Goal: Task Accomplishment & Management: Complete application form

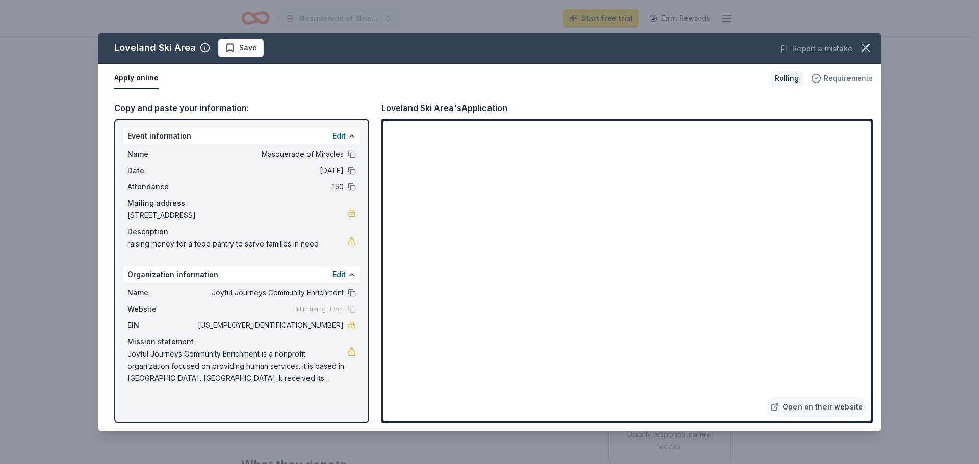
drag, startPoint x: 867, startPoint y: 49, endPoint x: 839, endPoint y: 75, distance: 37.5
click at [867, 49] on icon "button" at bounding box center [865, 47] width 7 height 7
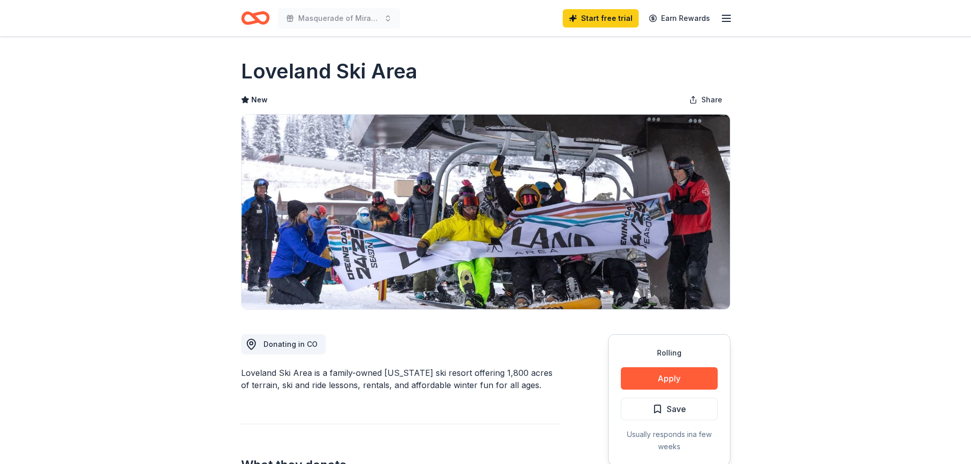
click at [255, 15] on icon "Home" at bounding box center [260, 18] width 16 height 10
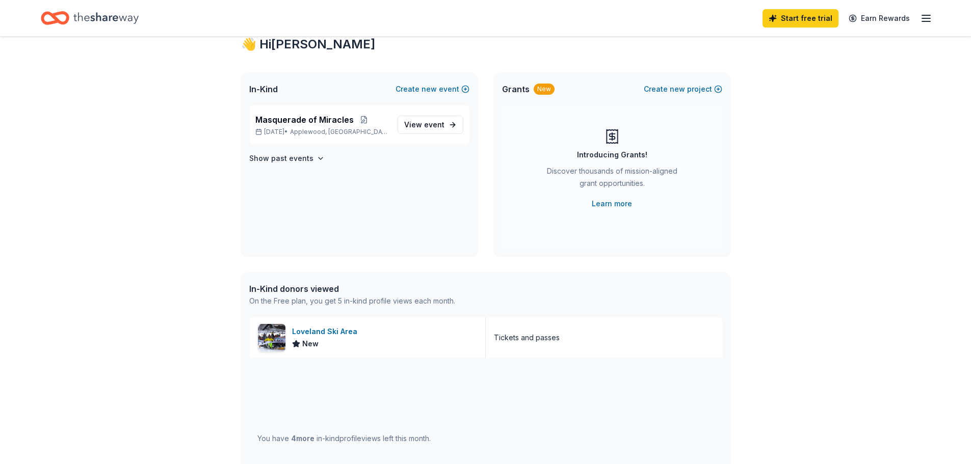
scroll to position [51, 0]
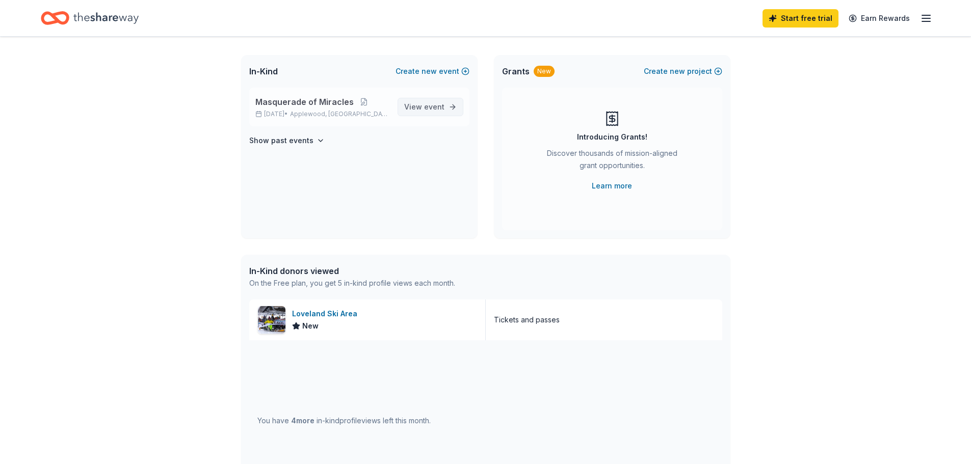
click at [434, 108] on span "event" at bounding box center [434, 106] width 20 height 9
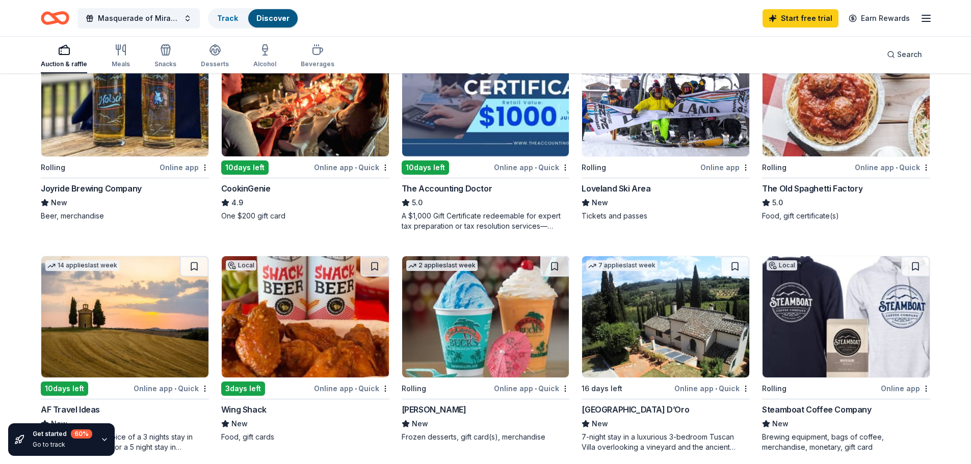
scroll to position [204, 0]
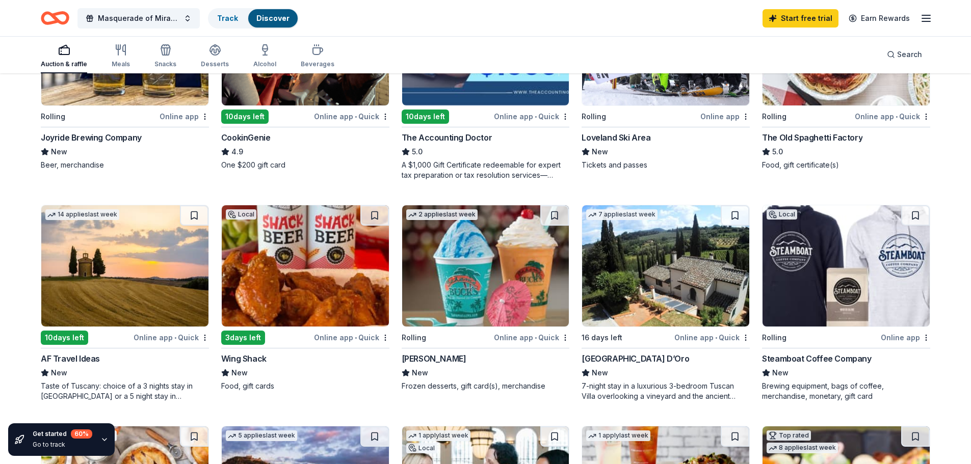
click at [253, 336] on div "3 days left" at bounding box center [243, 338] width 44 height 14
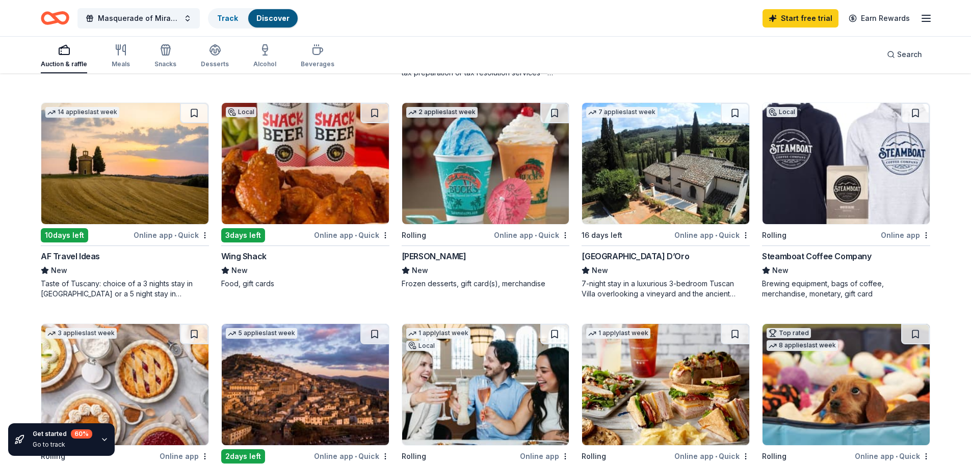
scroll to position [306, 0]
click at [804, 179] on img at bounding box center [846, 163] width 167 height 121
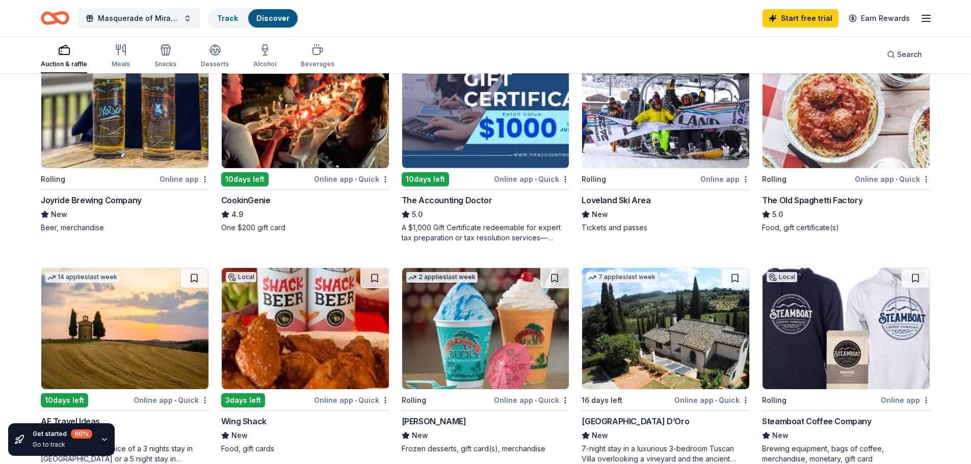
scroll to position [102, 0]
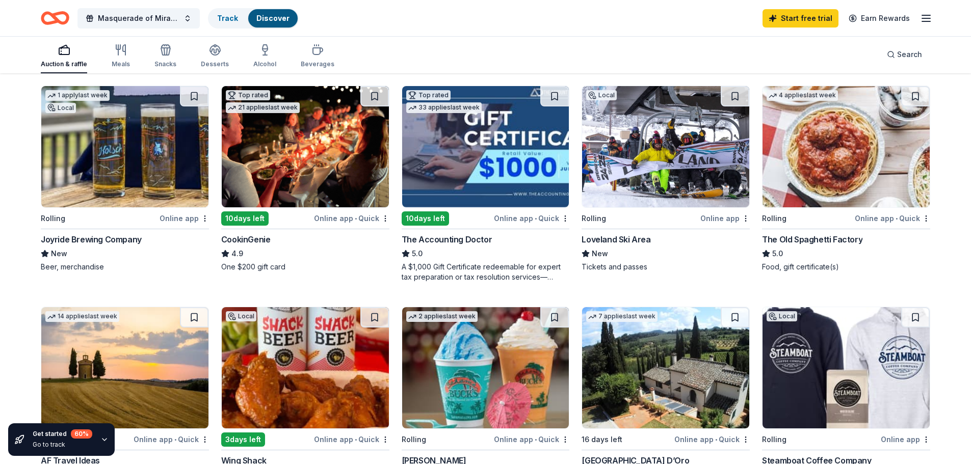
click at [867, 143] on img at bounding box center [846, 146] width 167 height 121
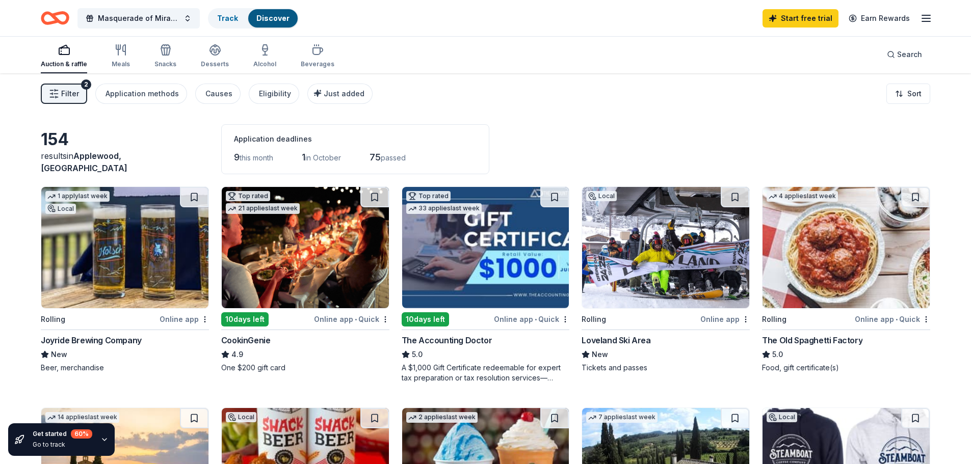
scroll to position [0, 0]
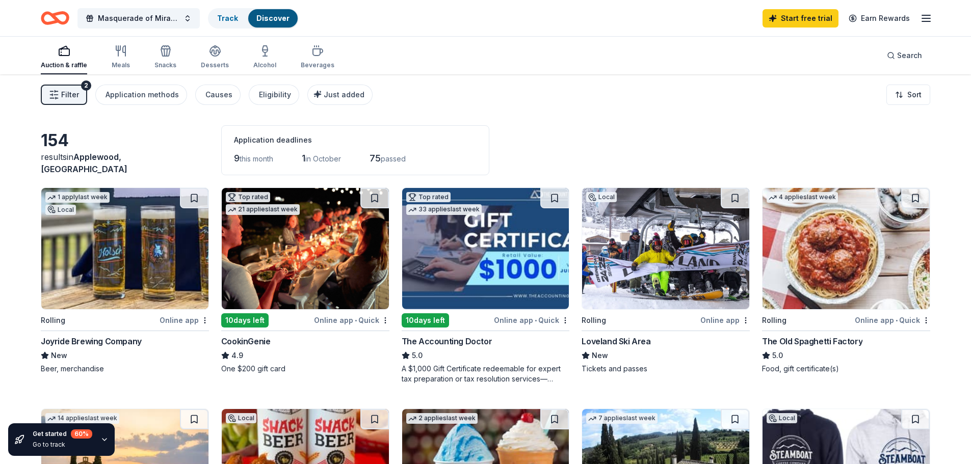
click at [133, 258] on img at bounding box center [124, 248] width 167 height 121
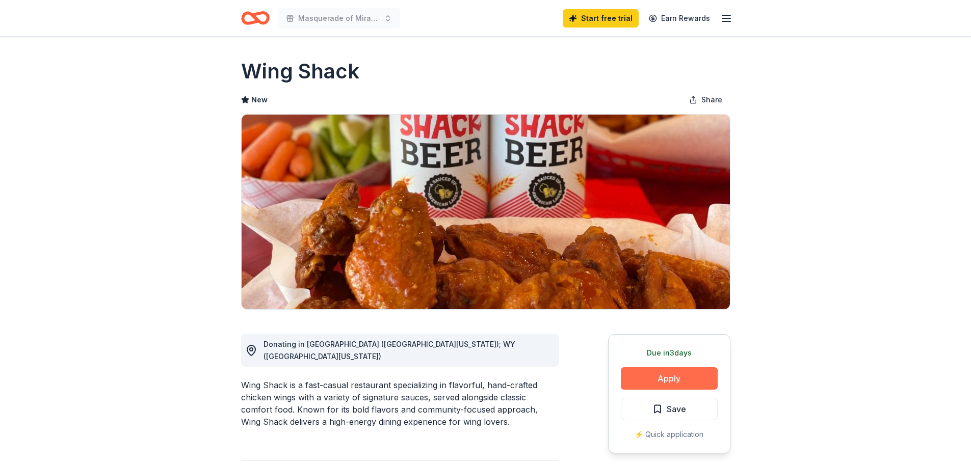
click at [672, 378] on button "Apply" at bounding box center [669, 379] width 97 height 22
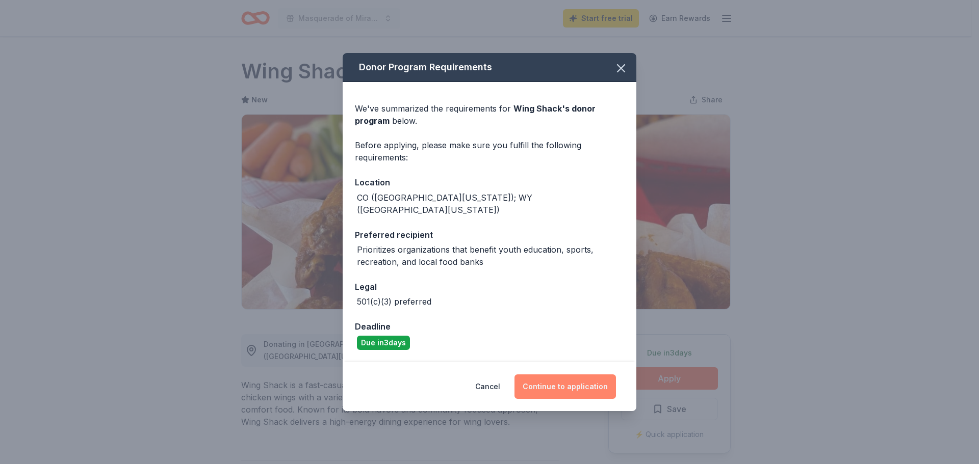
click at [575, 381] on button "Continue to application" at bounding box center [564, 387] width 101 height 24
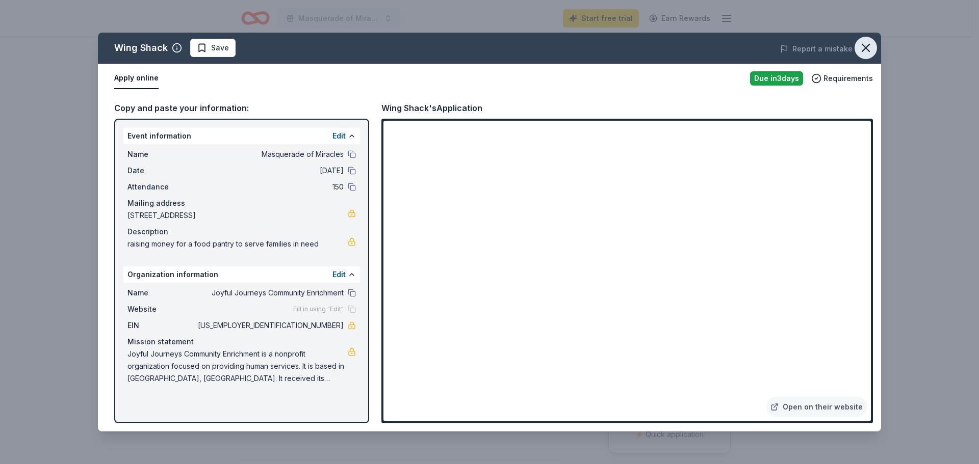
click at [870, 45] on icon "button" at bounding box center [865, 48] width 14 height 14
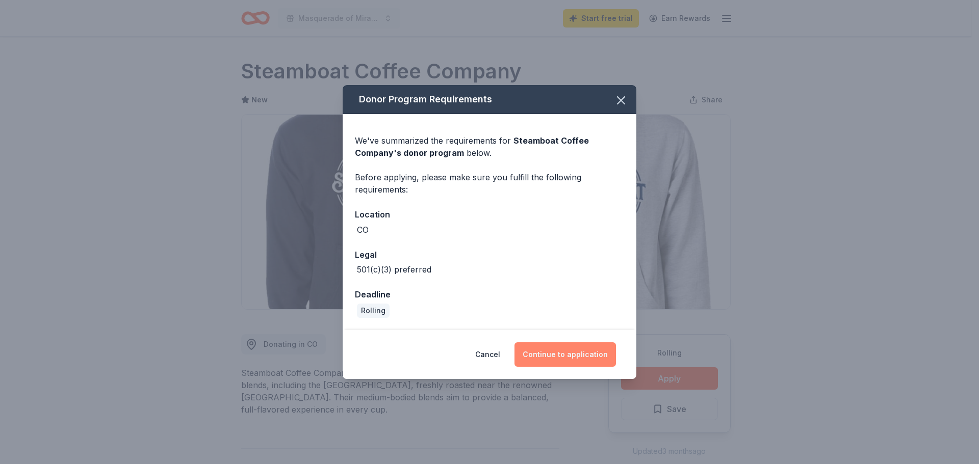
click at [557, 355] on button "Continue to application" at bounding box center [564, 355] width 101 height 24
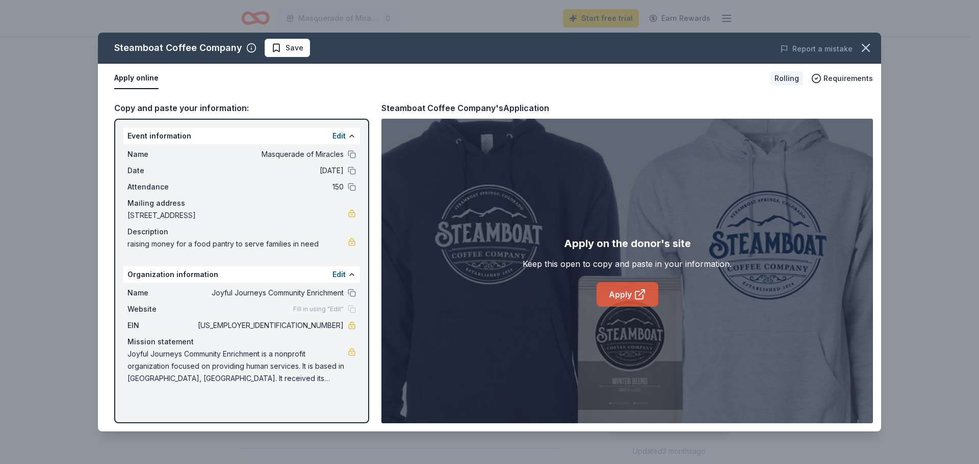
click at [622, 292] on link "Apply" at bounding box center [627, 294] width 62 height 24
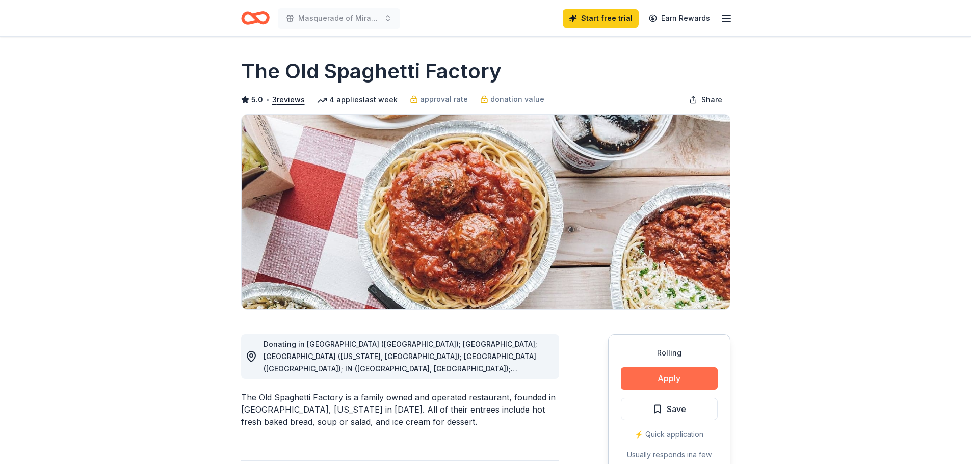
click at [676, 384] on button "Apply" at bounding box center [669, 379] width 97 height 22
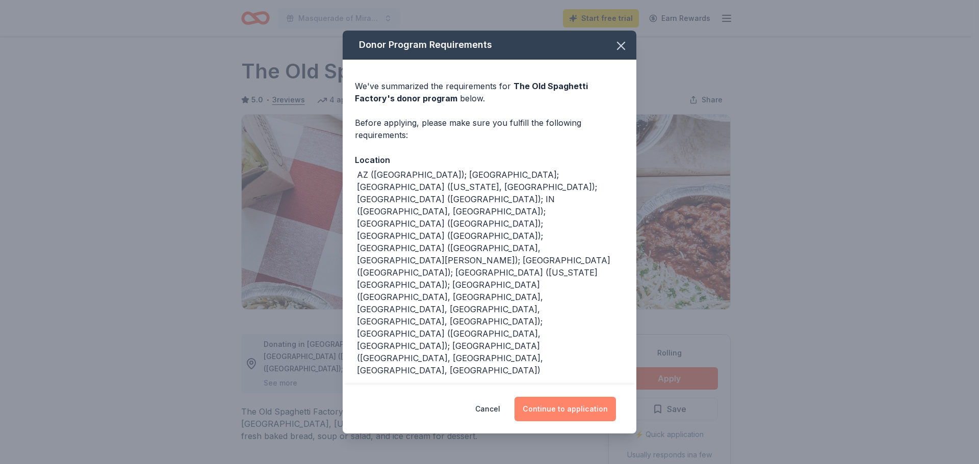
click at [582, 397] on button "Continue to application" at bounding box center [564, 409] width 101 height 24
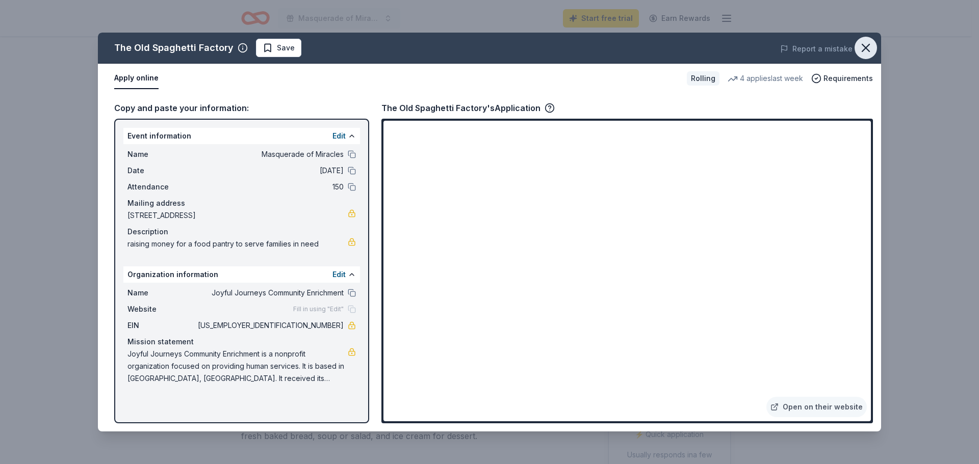
click at [865, 47] on icon "button" at bounding box center [865, 48] width 14 height 14
